Goal: Find specific page/section: Find specific page/section

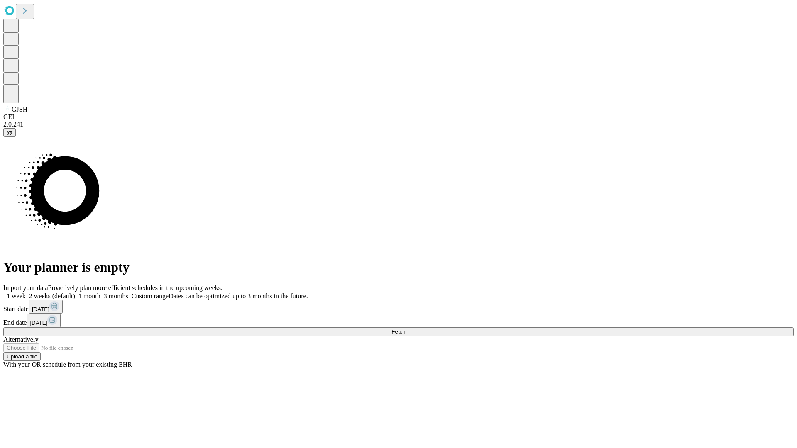
click at [405, 329] on span "Fetch" at bounding box center [398, 332] width 14 height 6
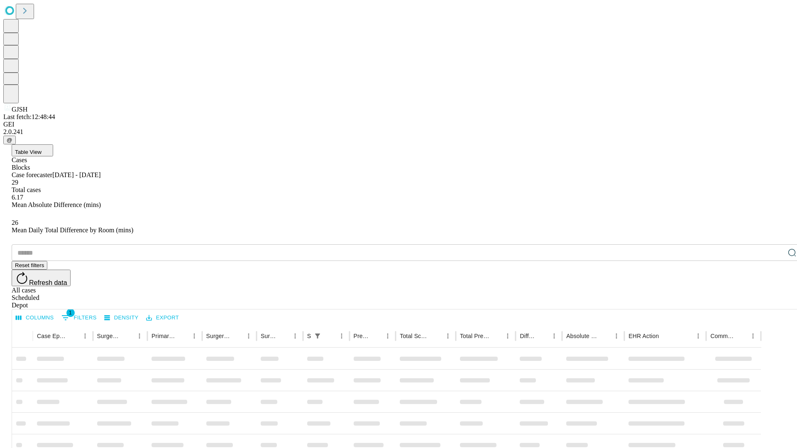
click at [775, 302] on div "Depot" at bounding box center [407, 305] width 790 height 7
